Goal: Transaction & Acquisition: Download file/media

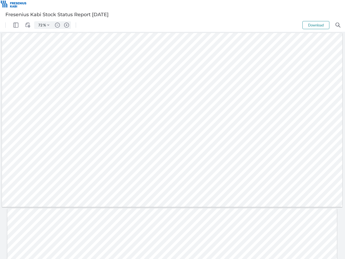
click at [16, 25] on img "Panel" at bounding box center [15, 25] width 5 height 5
click at [28, 25] on img "View Controls" at bounding box center [27, 25] width 5 height 5
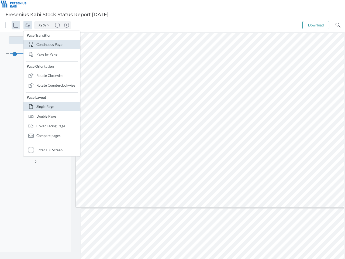
click at [41, 25] on input "72" at bounding box center [40, 25] width 8 height 5
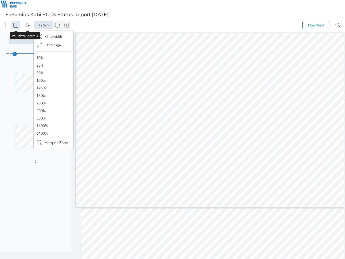
click at [48, 25] on img "Zoom Controls" at bounding box center [48, 25] width 2 height 2
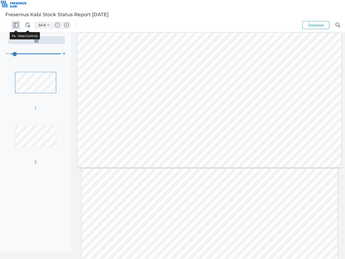
click at [57, 25] on img "Zoom out" at bounding box center [57, 25] width 5 height 5
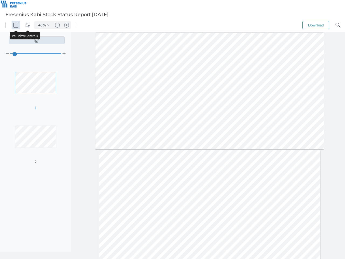
click at [67, 25] on img "Zoom in" at bounding box center [66, 25] width 5 height 5
type input "56"
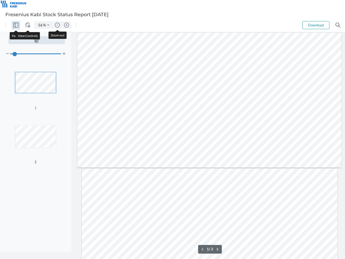
click at [316, 25] on button "Download" at bounding box center [316, 25] width 27 height 8
